Goal: Find specific page/section: Find specific page/section

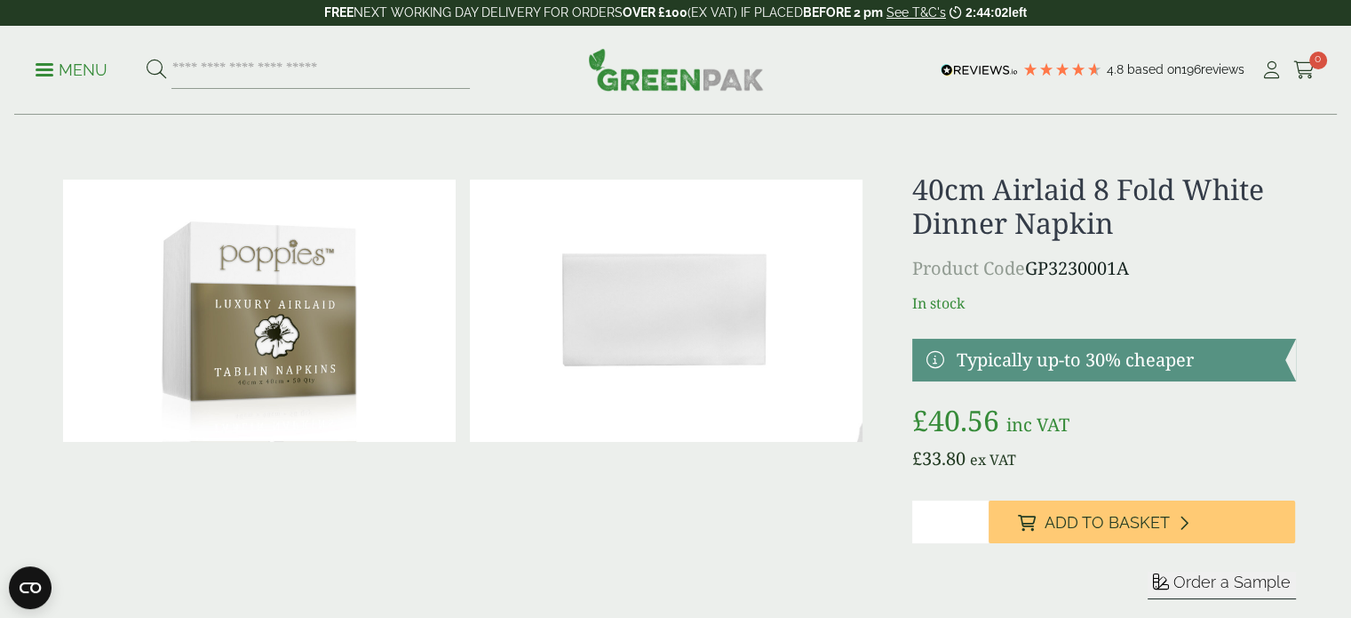
click at [55, 73] on p "Menu" at bounding box center [72, 70] width 72 height 21
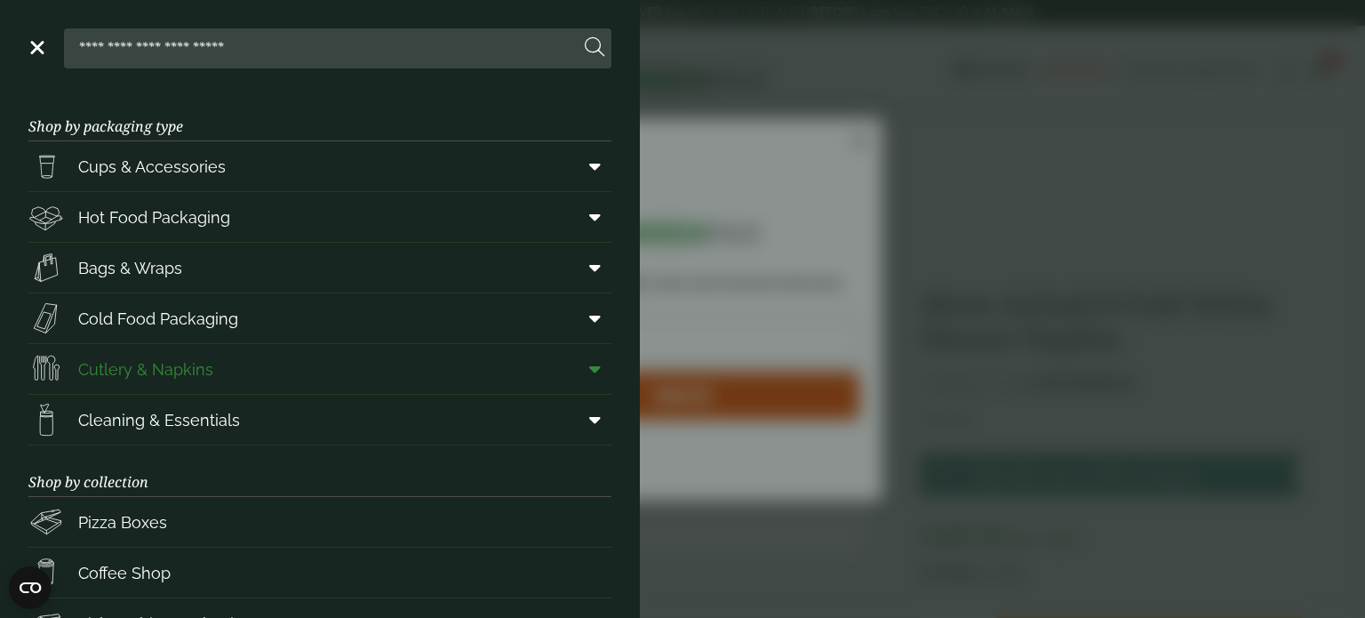
click at [175, 364] on span "Cutlery & Napkins" at bounding box center [145, 369] width 135 height 24
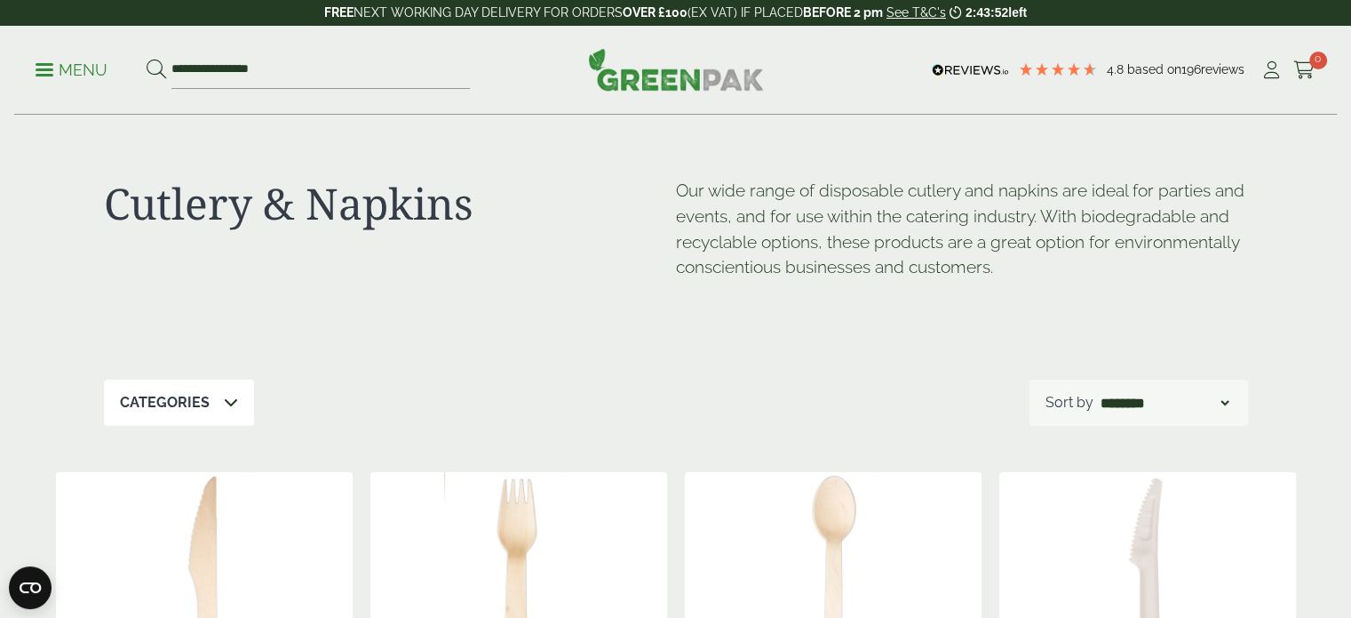
click at [236, 397] on div "Categories" at bounding box center [179, 402] width 150 height 46
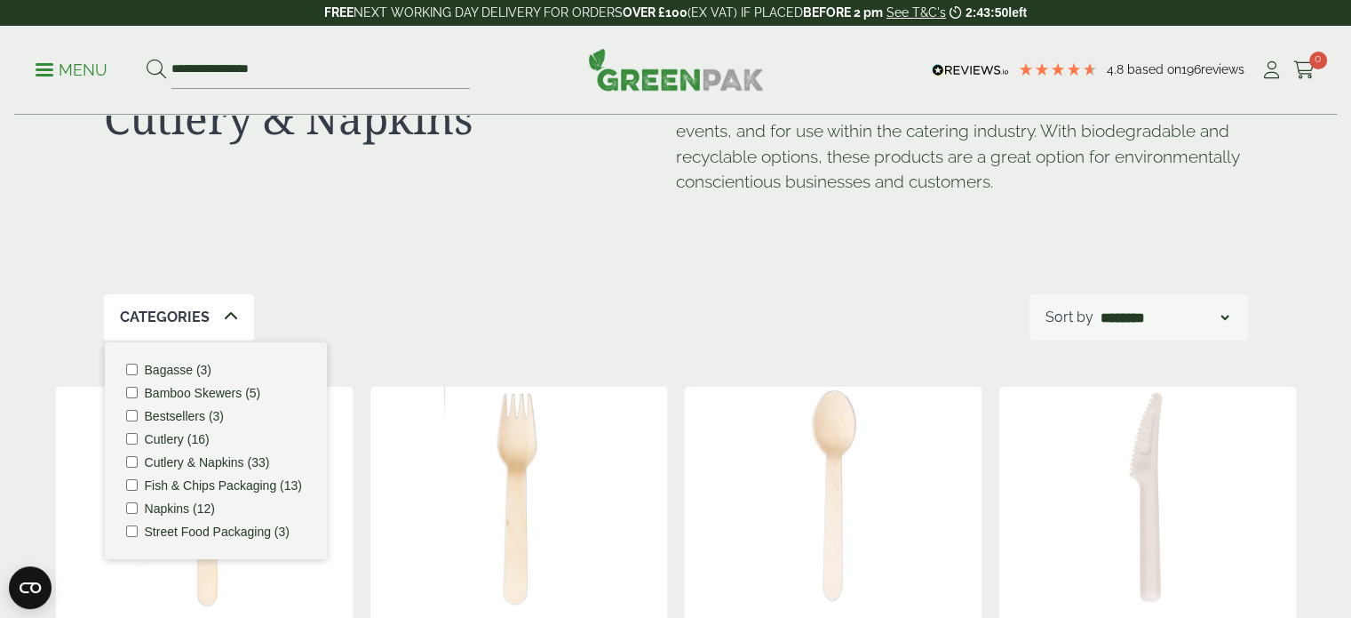
scroll to position [92, 0]
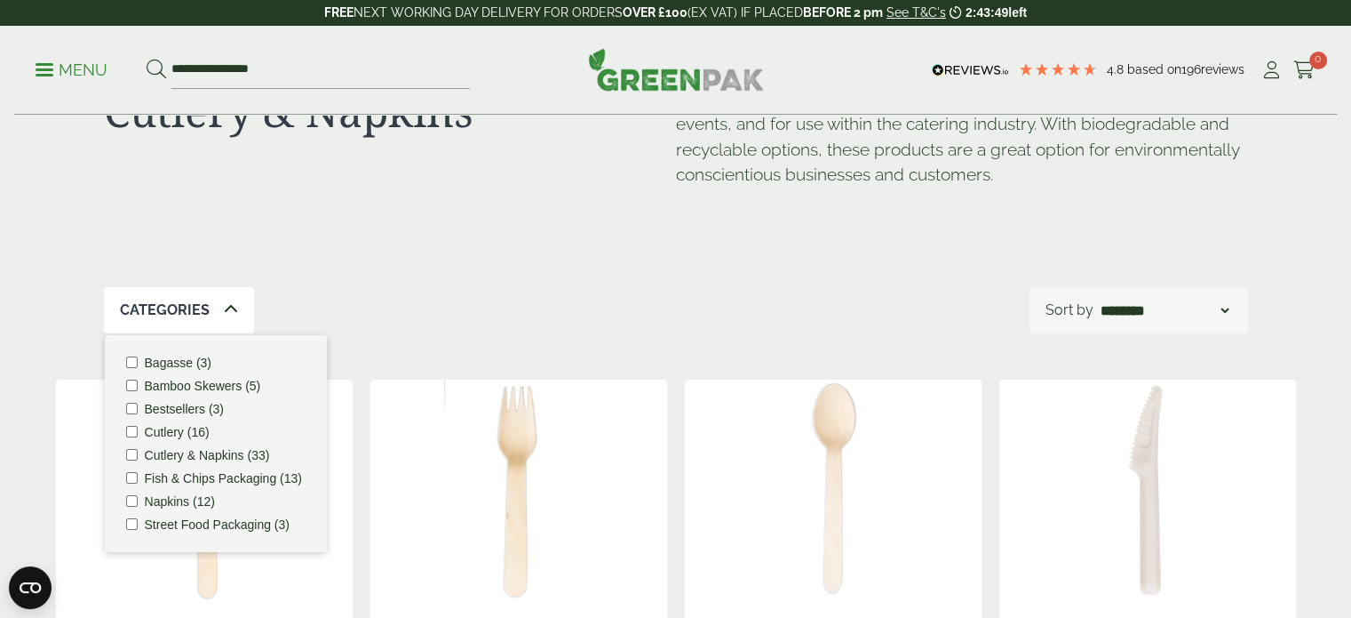
click at [178, 500] on label "Napkins (12)" at bounding box center [180, 501] width 70 height 12
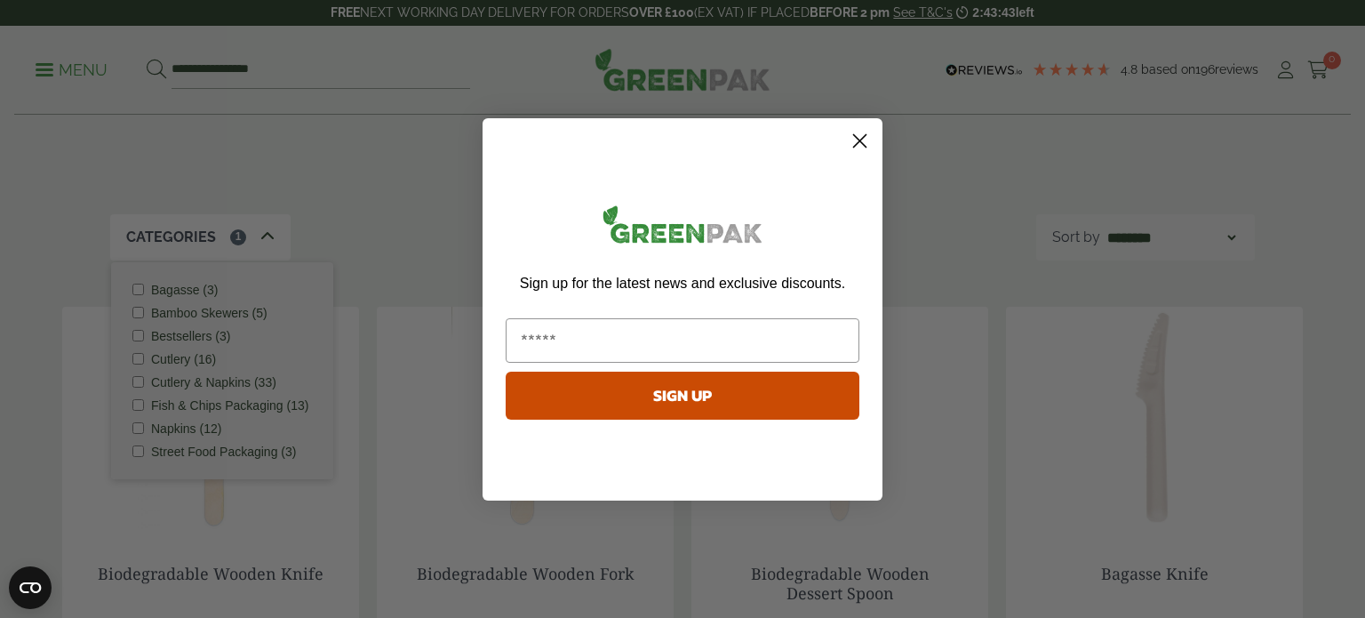
click at [857, 145] on circle "Close dialog" at bounding box center [859, 139] width 29 height 29
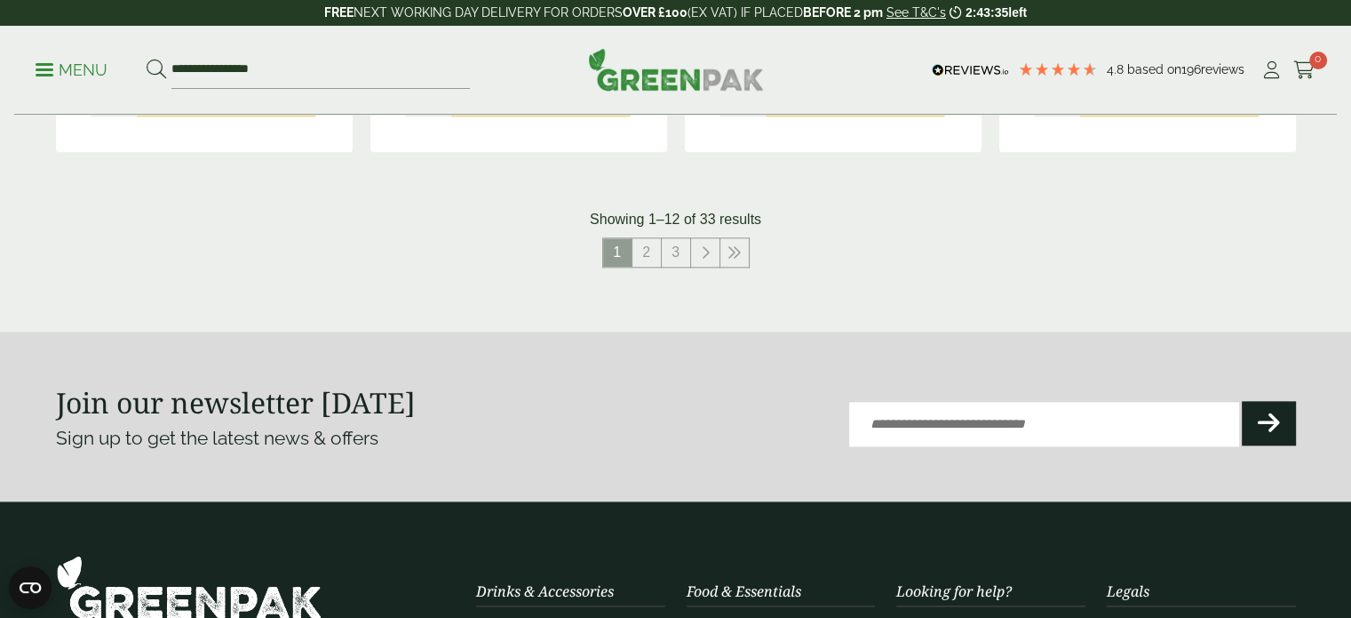
scroll to position [2089, 0]
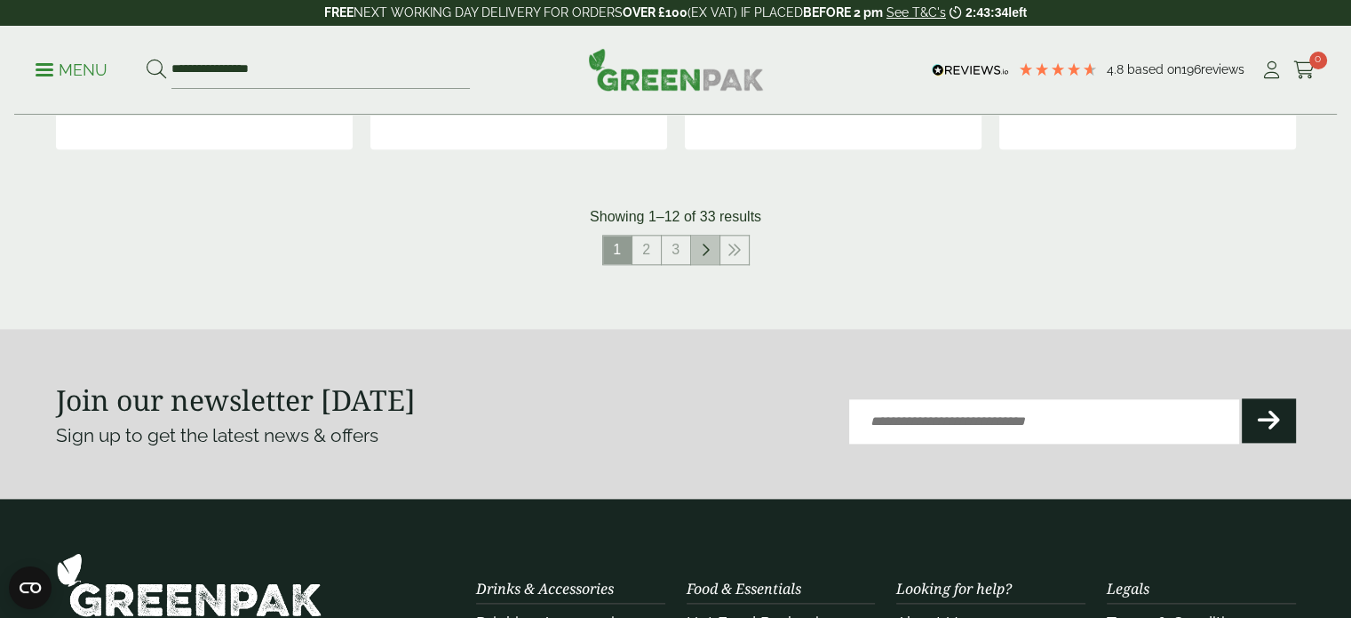
click at [701, 251] on icon at bounding box center [705, 250] width 9 height 14
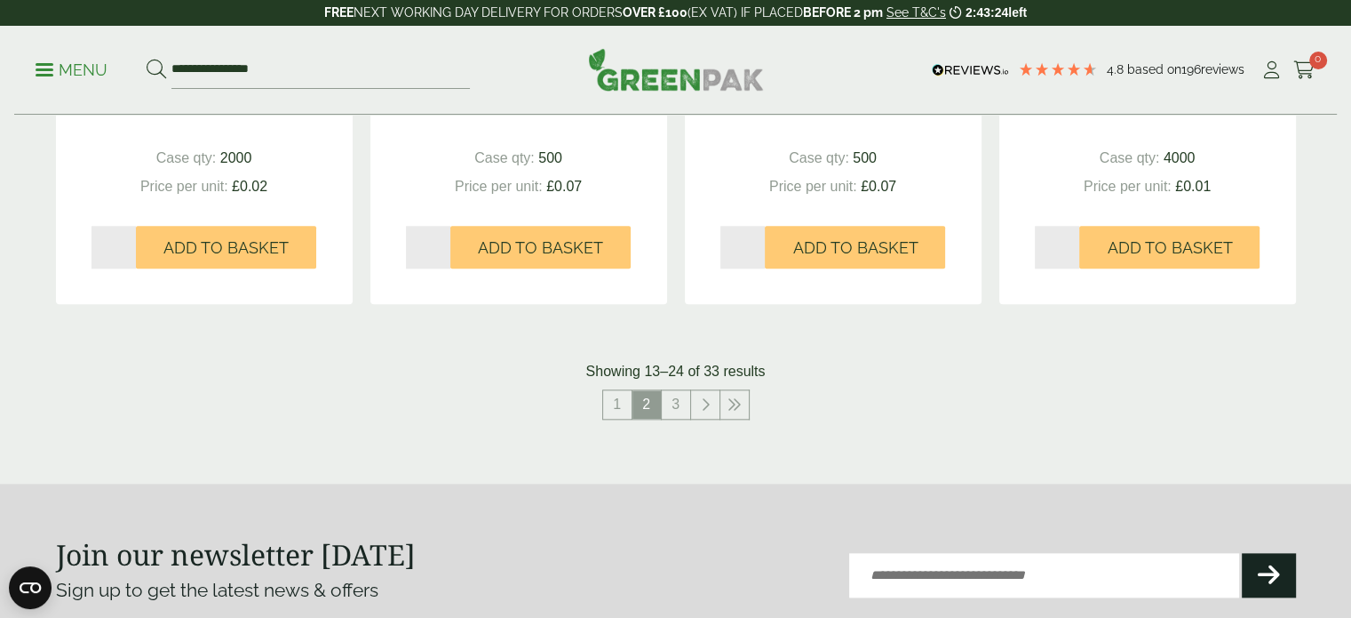
scroll to position [1923, 0]
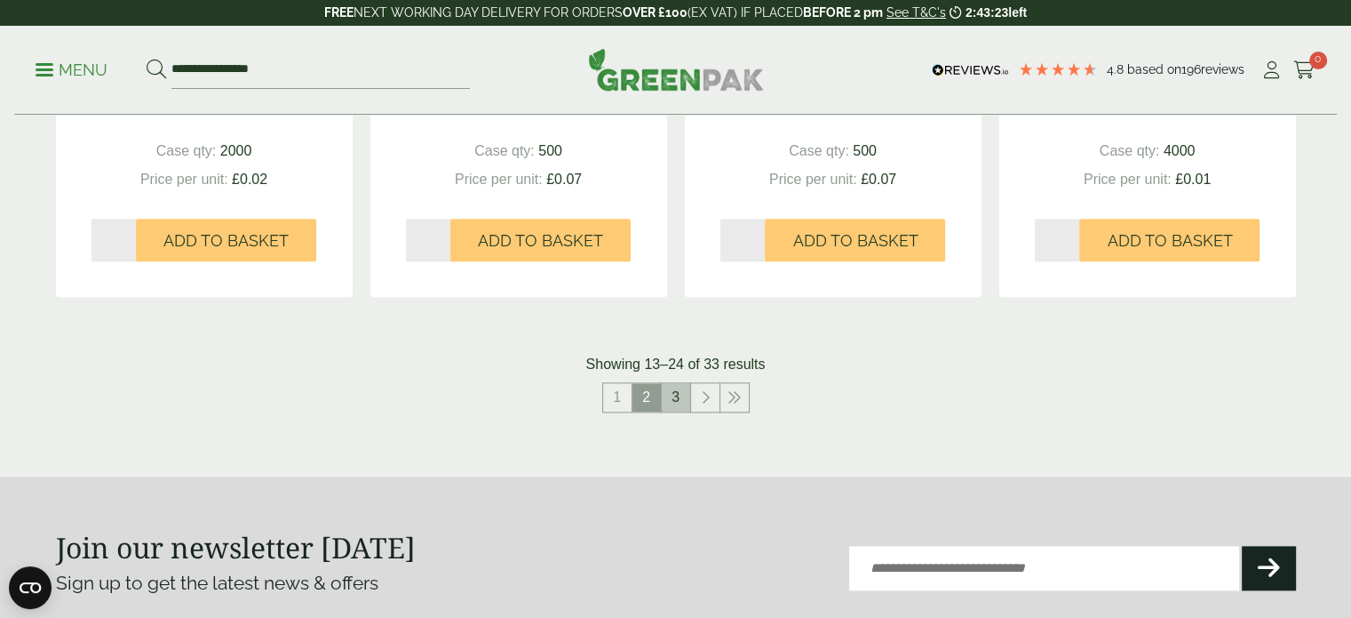
click at [679, 395] on link "3" at bounding box center [676, 397] width 28 height 28
